Goal: Information Seeking & Learning: Find specific fact

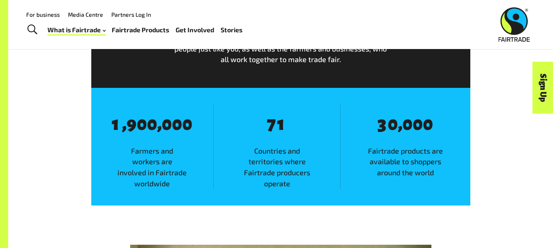
scroll to position [467, 0]
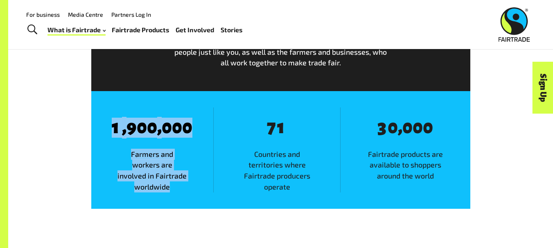
drag, startPoint x: 110, startPoint y: 132, endPoint x: 187, endPoint y: 192, distance: 97.4
click at [187, 192] on div "8 1 , 8 9 8 0 8 0 , 8 0 8 0 8 0 Farmers and workers are involved in Fairtrade w…" at bounding box center [152, 150] width 122 height 85
copy div "1 , 8 9 8 0 8 0 , 8 0 8 0 8 0 Farmers and workers are involved in Fairtrade wor…"
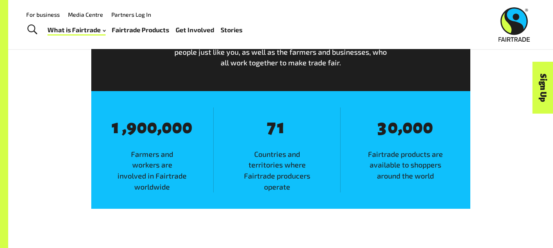
click at [485, 139] on div "Fairtrade fast facts With your support, Fairtrade has made leaps and bounds for…" at bounding box center [280, 96] width 467 height 225
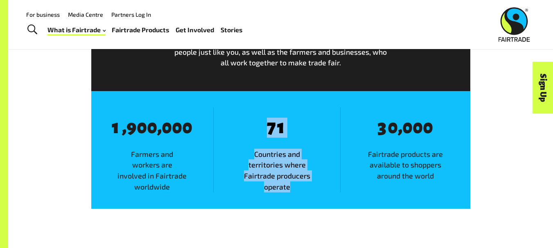
drag, startPoint x: 264, startPoint y: 130, endPoint x: 321, endPoint y: 212, distance: 99.8
click at [321, 209] on div "8 1 , 8 9 8 0 8 0 , 8 0 8 0 8 0 Farmers and workers are involved in Fairtrade w…" at bounding box center [280, 150] width 379 height 118
copy div "7 8 1 Countries and territories where Fairtrade producers operate"
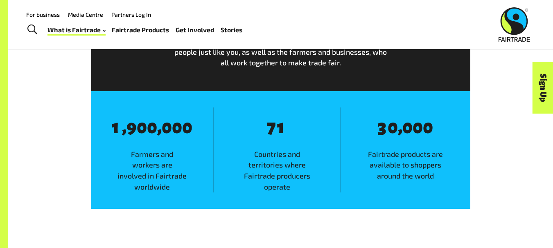
click at [376, 135] on span "8 3 8 0 , 8 0 8 0 8 0" at bounding box center [405, 127] width 82 height 21
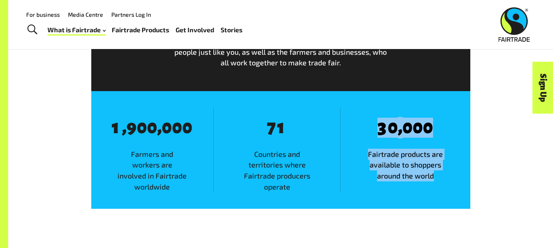
drag, startPoint x: 376, startPoint y: 135, endPoint x: 448, endPoint y: 208, distance: 102.8
click at [448, 208] on div "8 1 , 8 9 8 0 8 0 , 8 0 8 0 8 0 Farmers and workers are involved in Fairtrade w…" at bounding box center [280, 150] width 379 height 118
copy main "3 8 0 , 8 0 8 0 8 0 Fairtrade products are available to shoppers around the wor…"
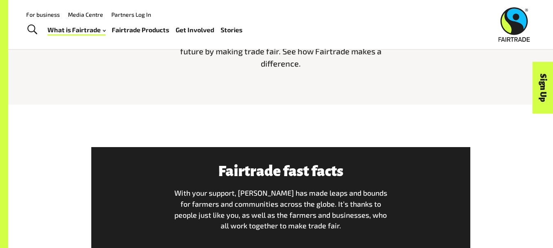
scroll to position [252, 0]
